Goal: Information Seeking & Learning: Check status

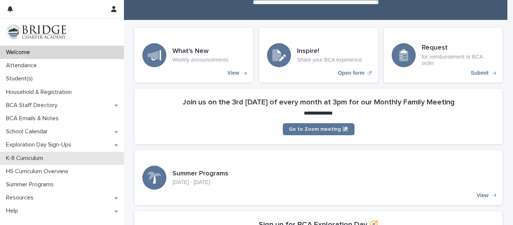
scroll to position [55, 0]
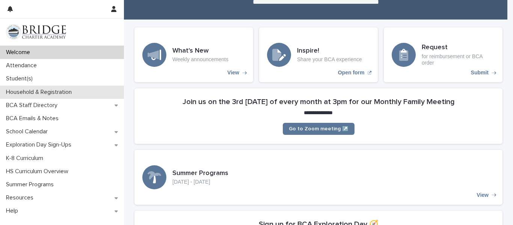
click at [58, 94] on p "Household & Registration" at bounding box center [40, 92] width 75 height 7
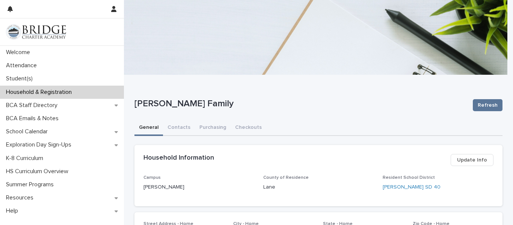
click at [46, 37] on img at bounding box center [36, 31] width 60 height 15
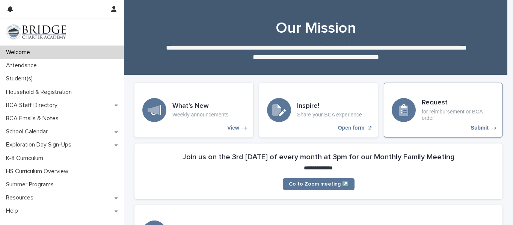
click at [418, 111] on div "Request for reimbursement or BCA order Submit" at bounding box center [443, 110] width 119 height 55
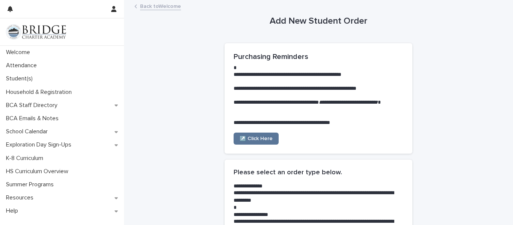
click at [170, 5] on link "Back to Welcome" at bounding box center [160, 6] width 41 height 9
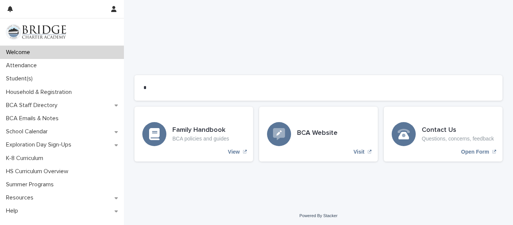
scroll to position [640, 0]
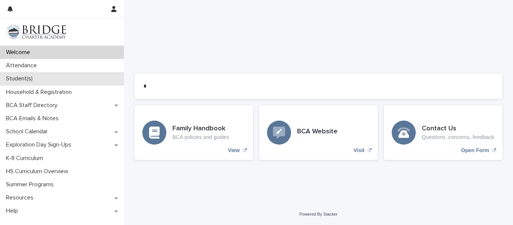
click at [34, 77] on p "Student(s)" at bounding box center [21, 78] width 36 height 7
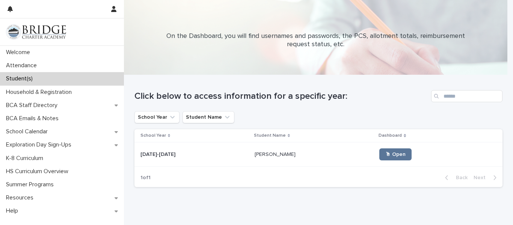
scroll to position [27, 0]
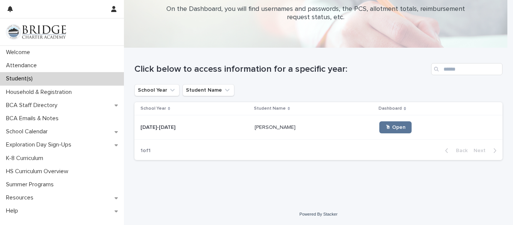
click at [255, 130] on p "[PERSON_NAME]" at bounding box center [276, 127] width 42 height 8
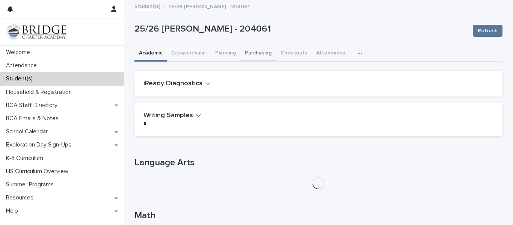
click at [249, 56] on button "Purchasing" at bounding box center [258, 54] width 36 height 16
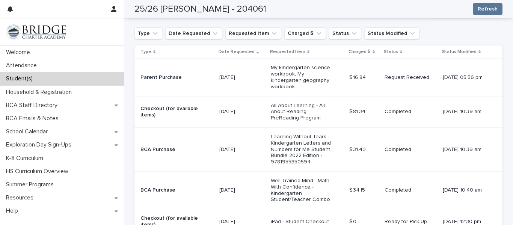
scroll to position [186, 0]
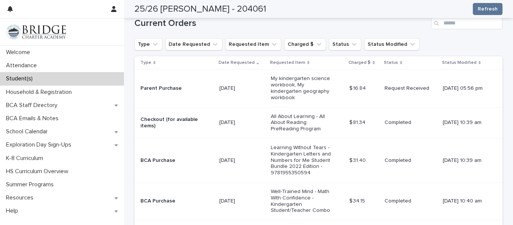
click at [172, 88] on p "Parent Purchase" at bounding box center [172, 88] width 63 height 6
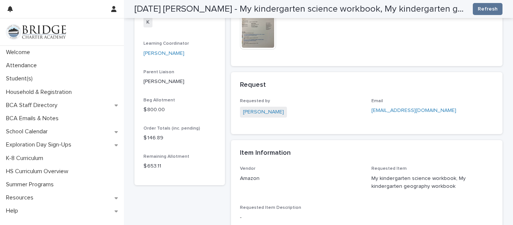
scroll to position [173, 0]
drag, startPoint x: 166, startPoint y: 159, endPoint x: 137, endPoint y: 157, distance: 29.0
click at [137, 157] on section "[DATE] [PERSON_NAME] - My kindergarten science workbook, My kindergarten geogra…" at bounding box center [179, 24] width 91 height 321
click at [154, 164] on div "Remaining Allotment $ 653.11" at bounding box center [180, 165] width 73 height 22
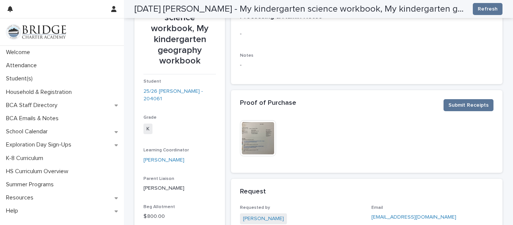
scroll to position [0, 0]
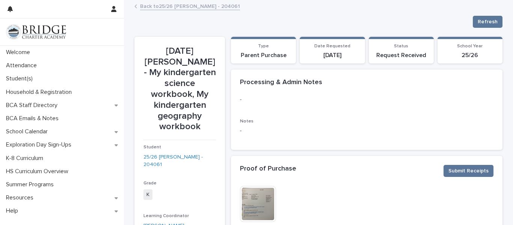
click at [27, 30] on img at bounding box center [36, 31] width 60 height 15
